Goal: Use online tool/utility: Utilize a website feature to perform a specific function

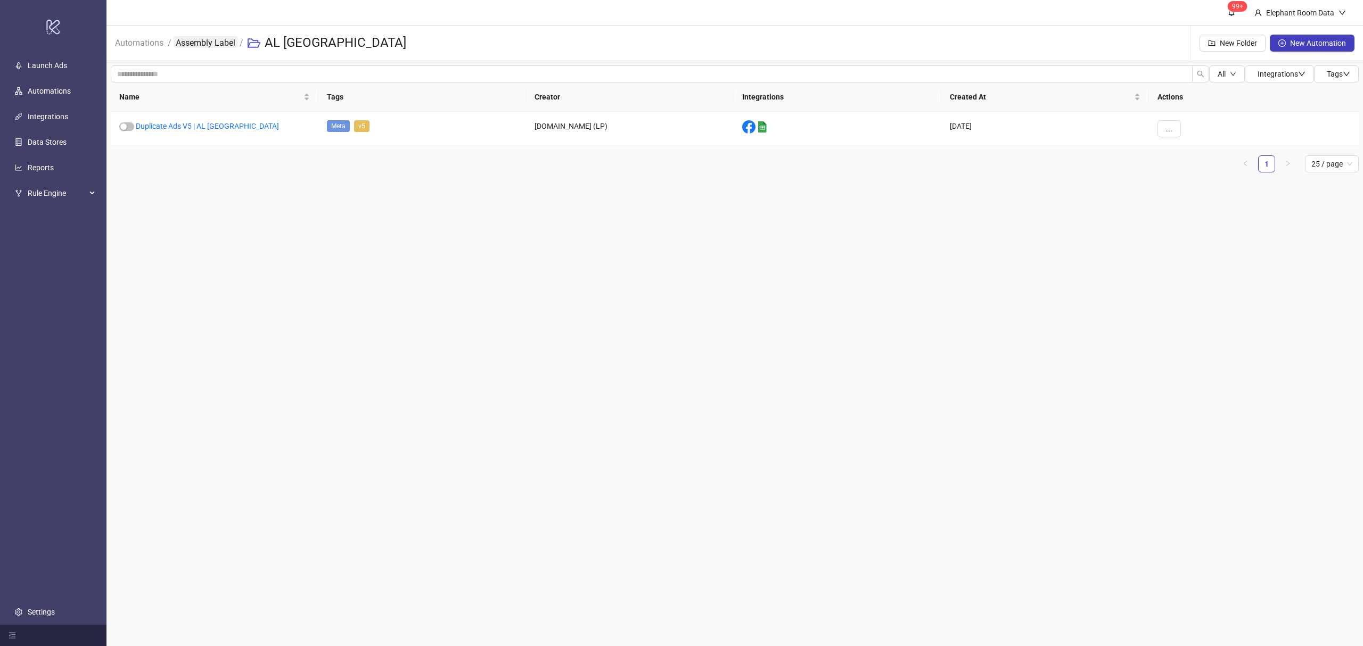
click at [218, 42] on link "Assembly Label" at bounding box center [206, 42] width 64 height 12
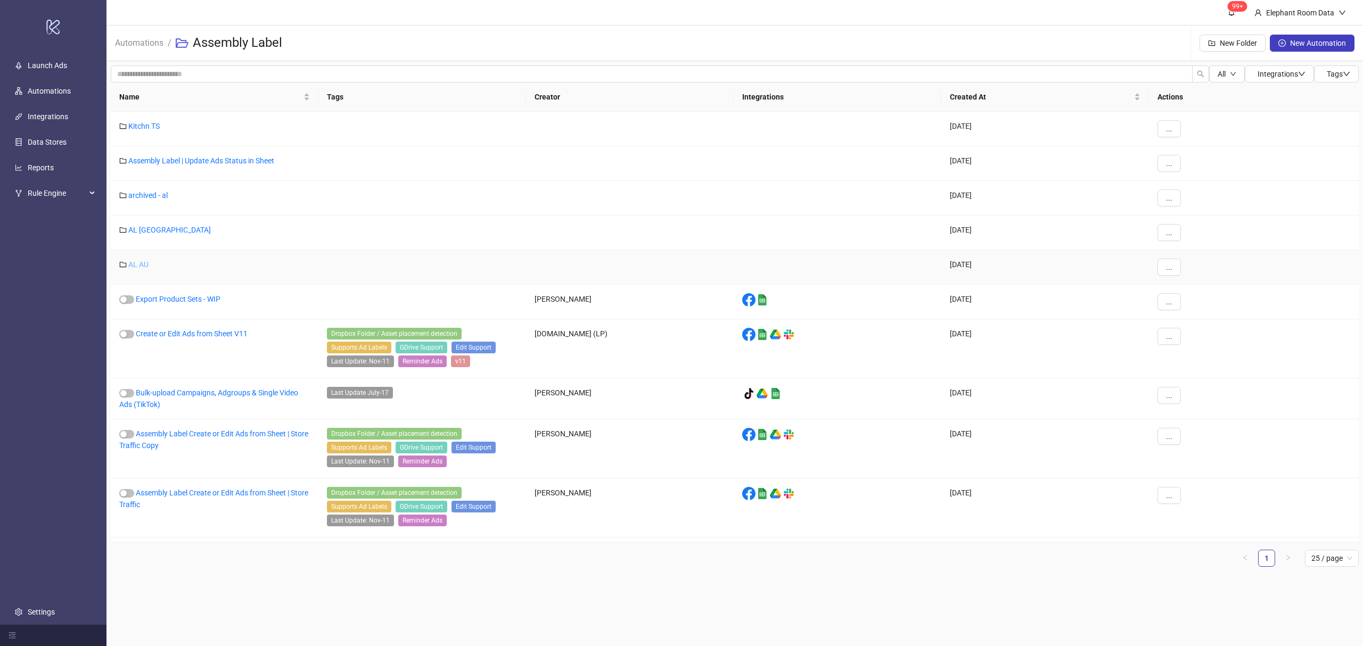
click at [135, 265] on link "AL AU" at bounding box center [138, 264] width 20 height 9
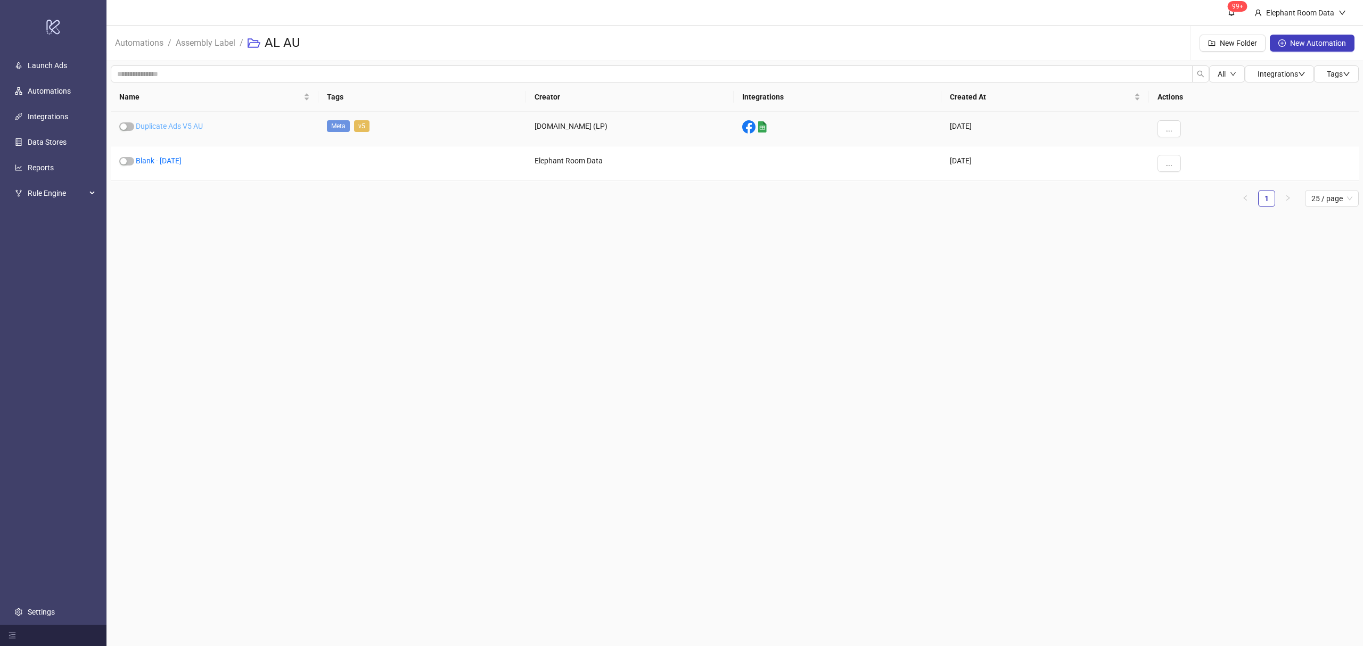
click at [182, 128] on link "Duplicate Ads V5 AU" at bounding box center [169, 126] width 67 height 9
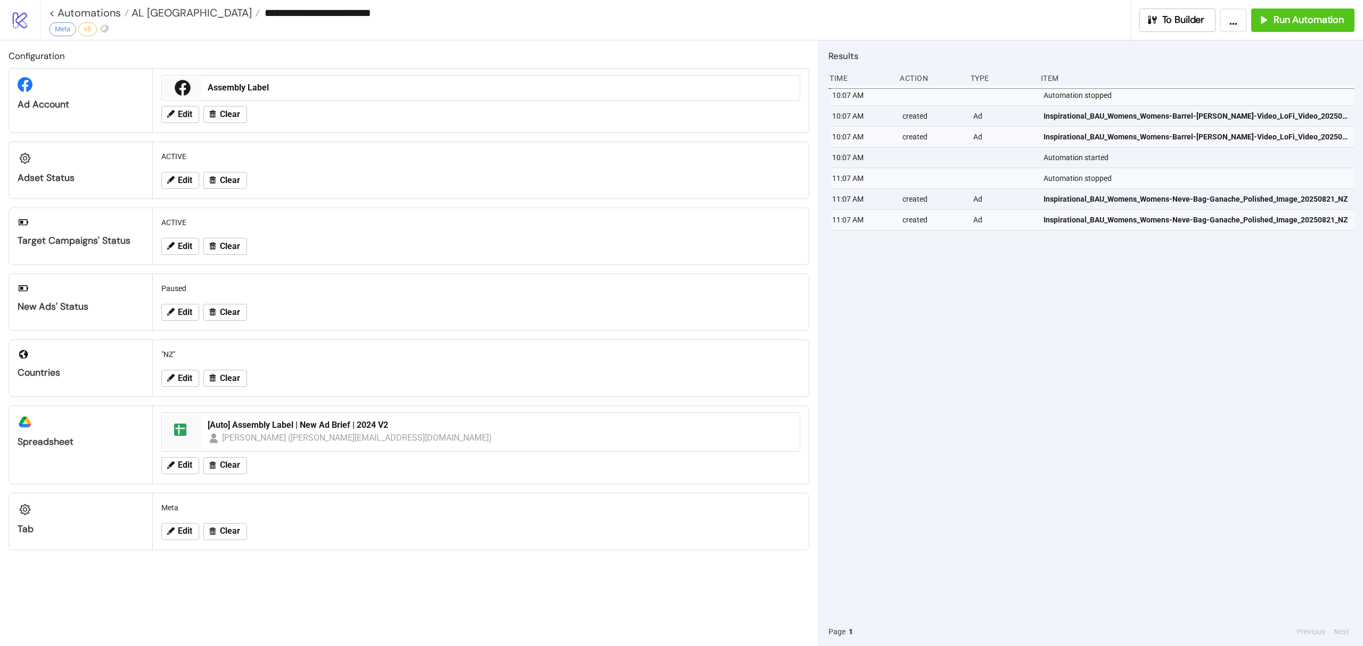
type input "**********"
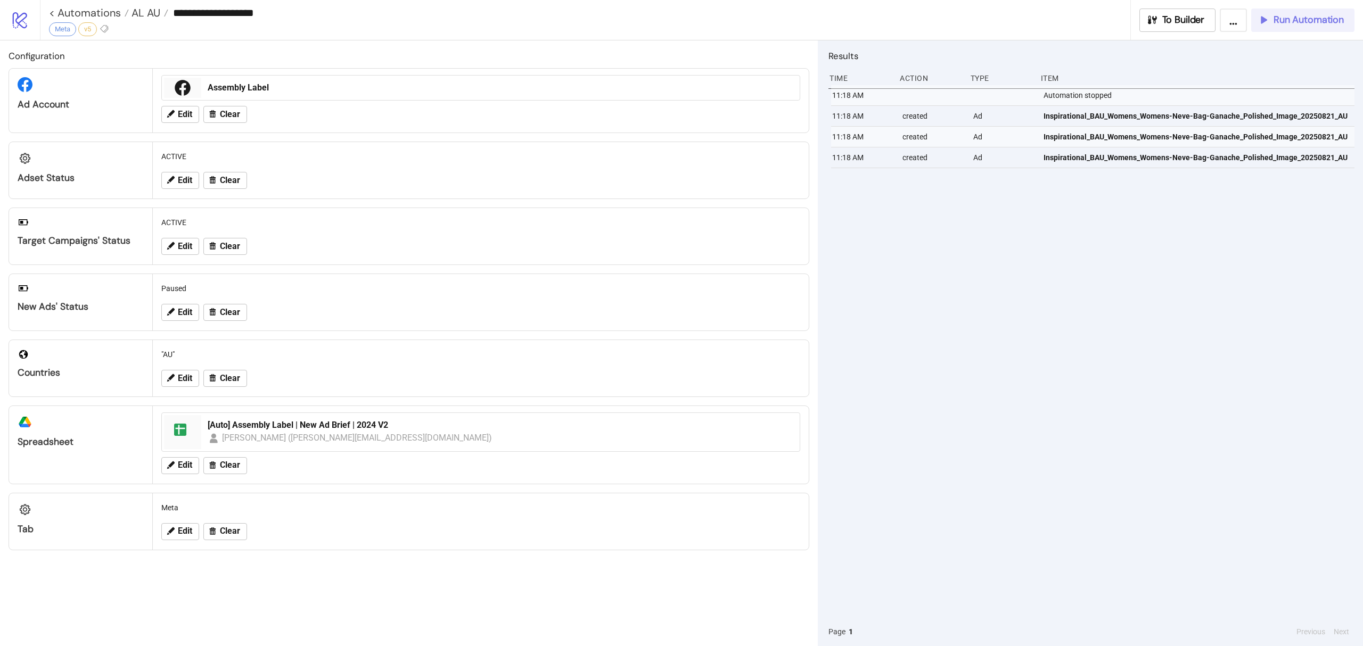
click at [1305, 23] on span "Run Automation" at bounding box center [1309, 20] width 70 height 12
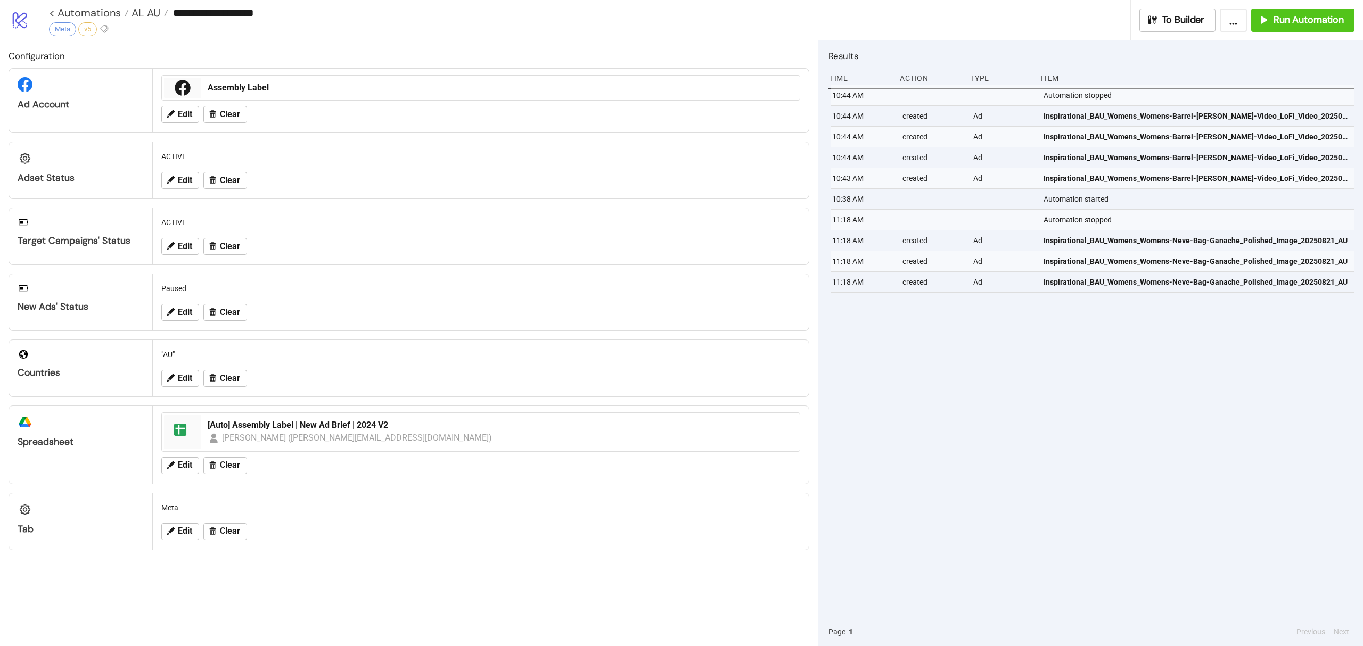
click at [1220, 365] on div "10:44 AM Automation stopped 10:44 AM created Ad Inspirational_BAU_Womens_Womens…" at bounding box center [1092, 351] width 526 height 532
click at [102, 10] on link "< Automations" at bounding box center [89, 12] width 80 height 11
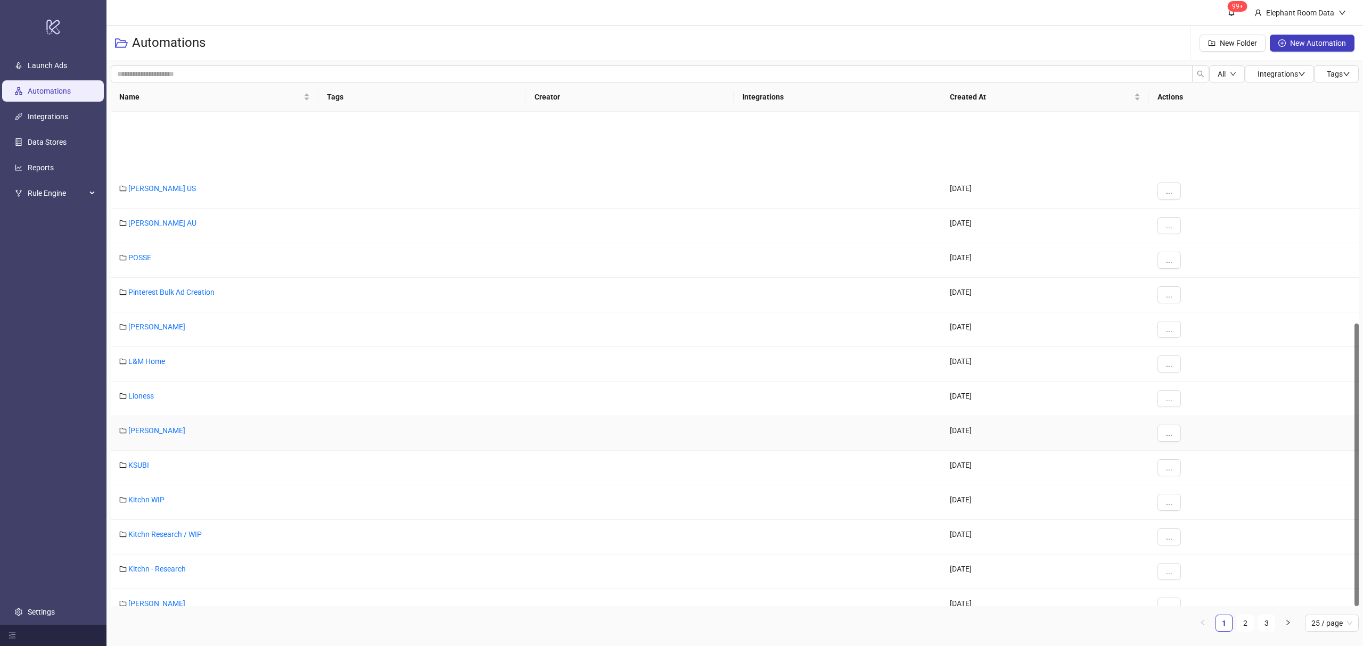
scroll to position [371, 0]
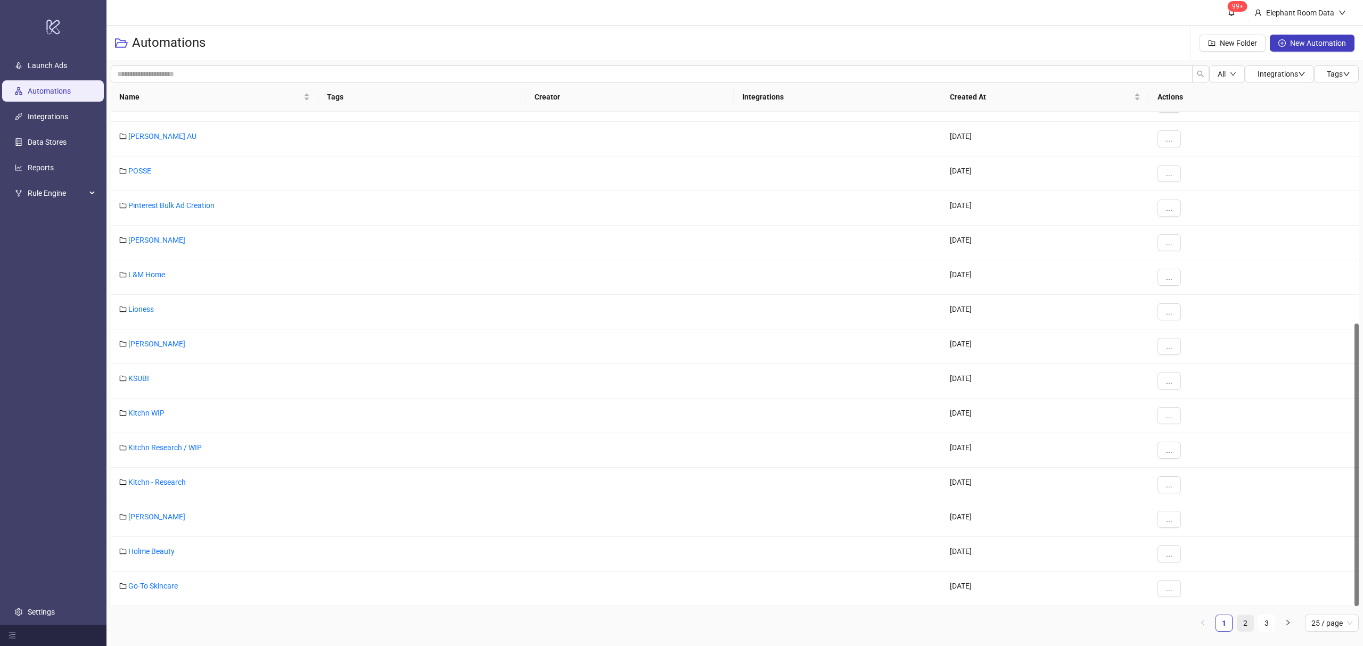
click at [1248, 628] on link "2" at bounding box center [1246, 624] width 16 height 16
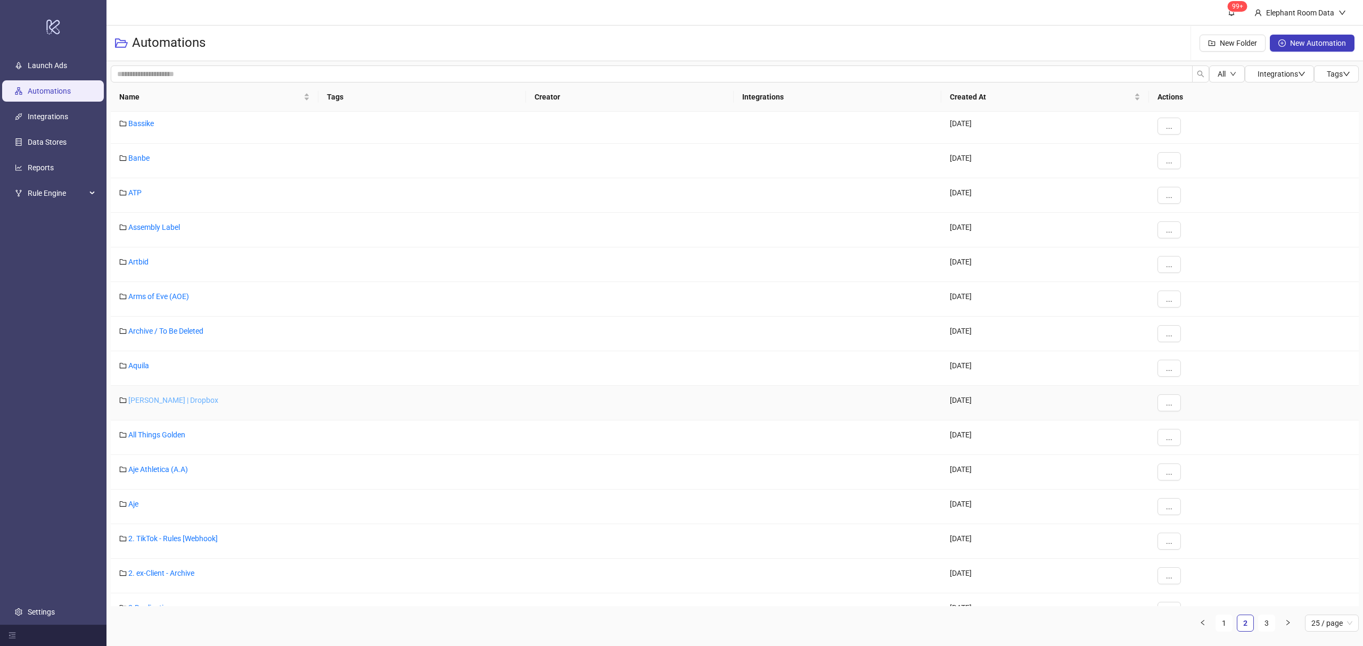
click at [145, 403] on link "[PERSON_NAME] | Dropbox" at bounding box center [173, 400] width 90 height 9
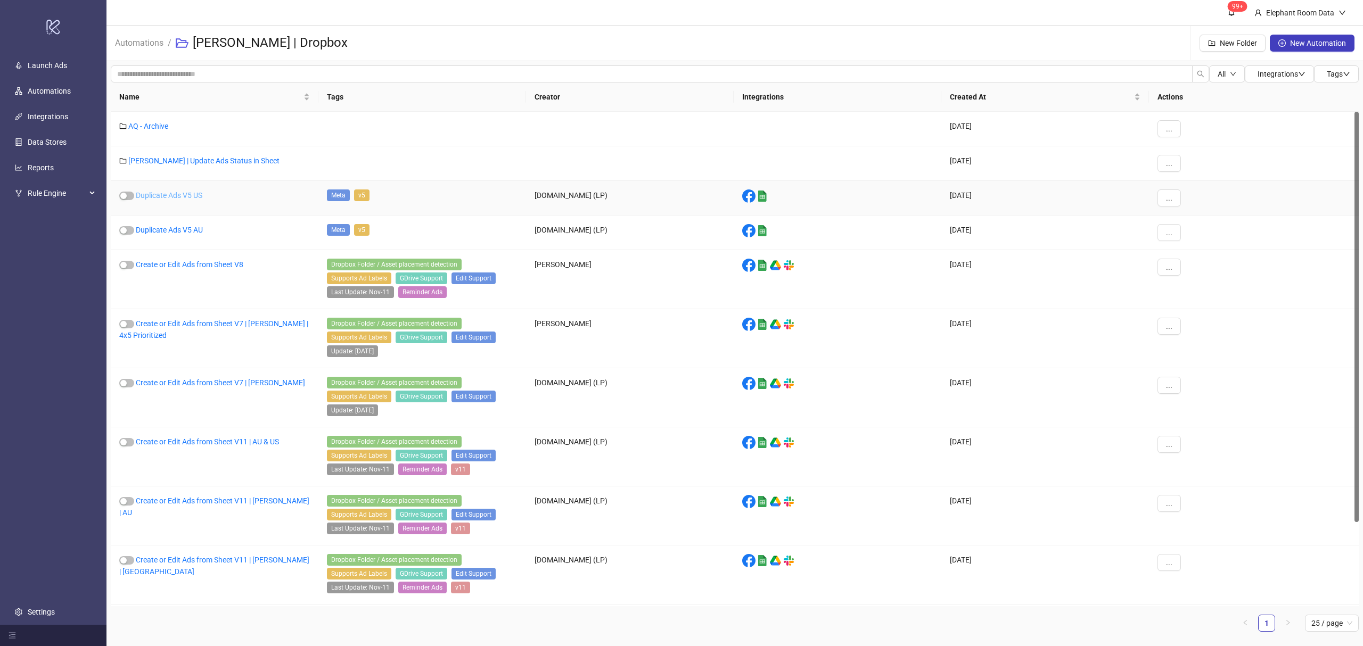
click at [178, 198] on link "Duplicate Ads V5 US" at bounding box center [169, 195] width 67 height 9
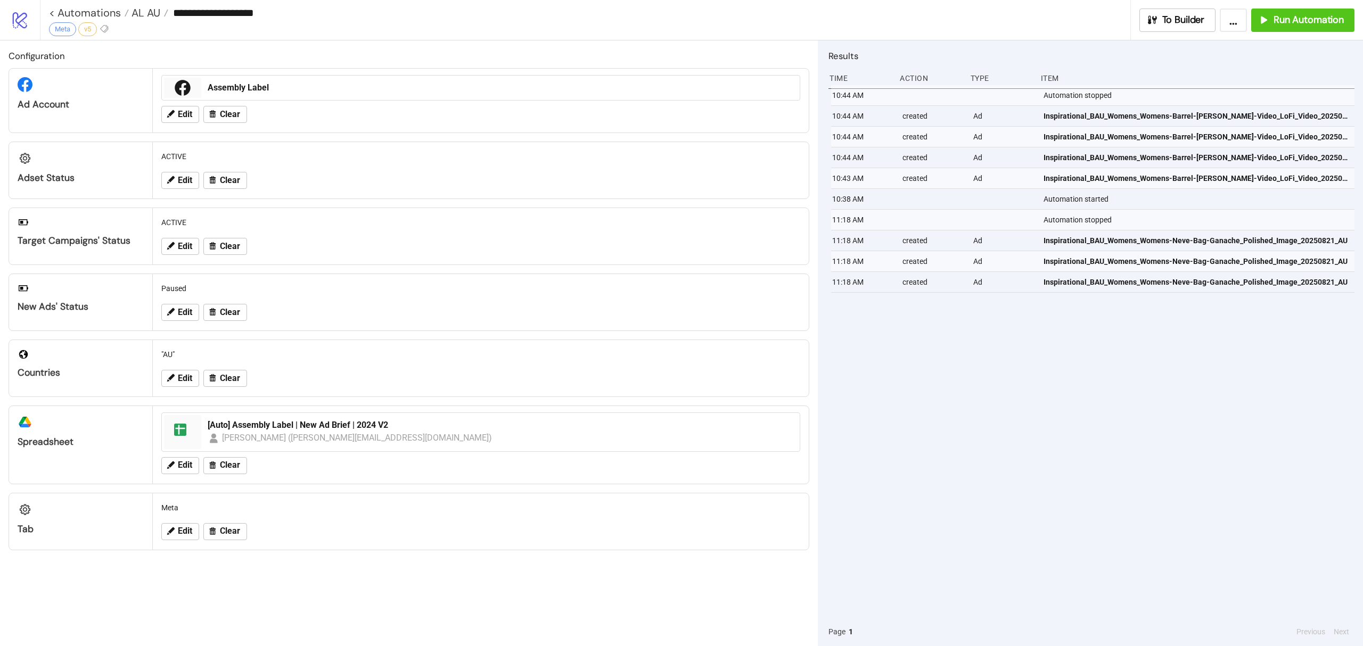
type input "**********"
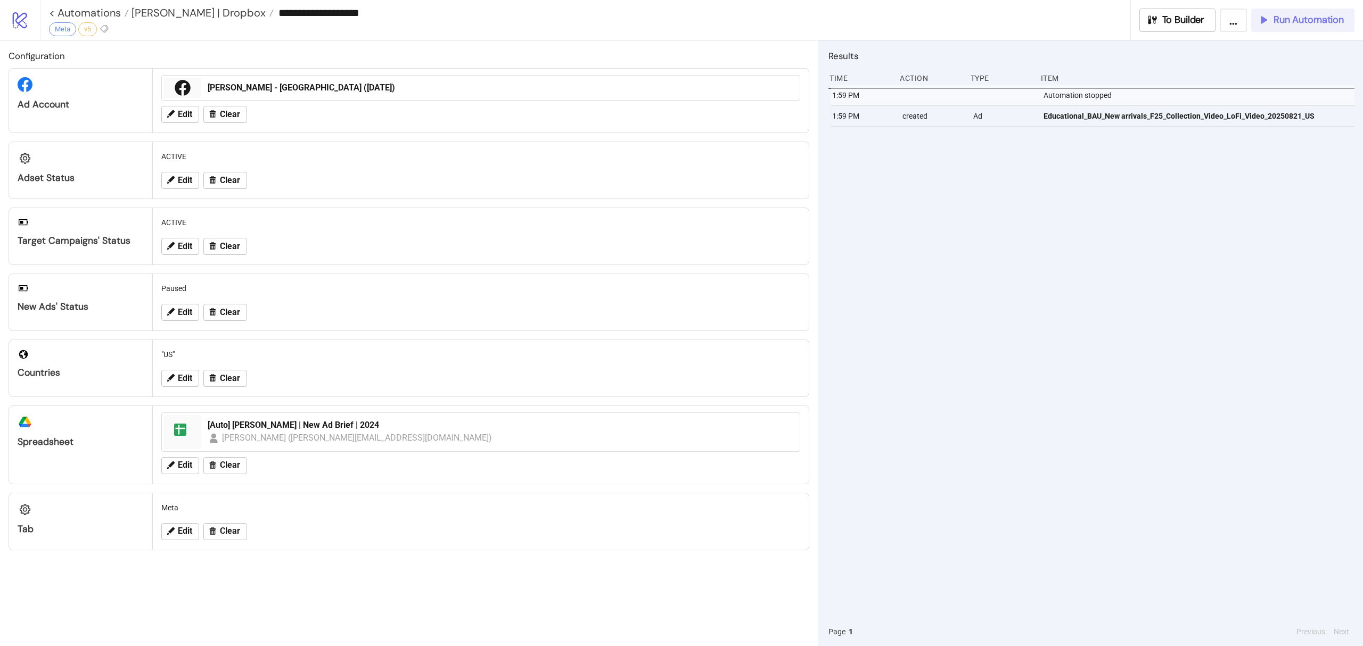
click at [1313, 30] on button "Run Automation" at bounding box center [1302, 20] width 103 height 23
